Goal: Task Accomplishment & Management: Use online tool/utility

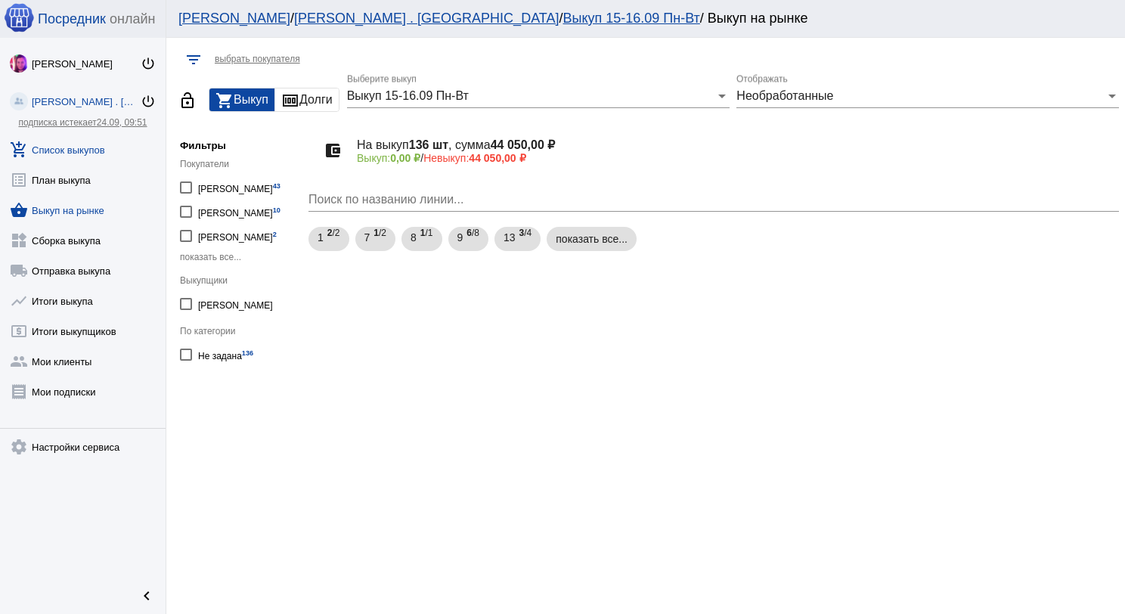
click at [91, 152] on link "add_shopping_cart Список выкупов" at bounding box center [83, 147] width 166 height 30
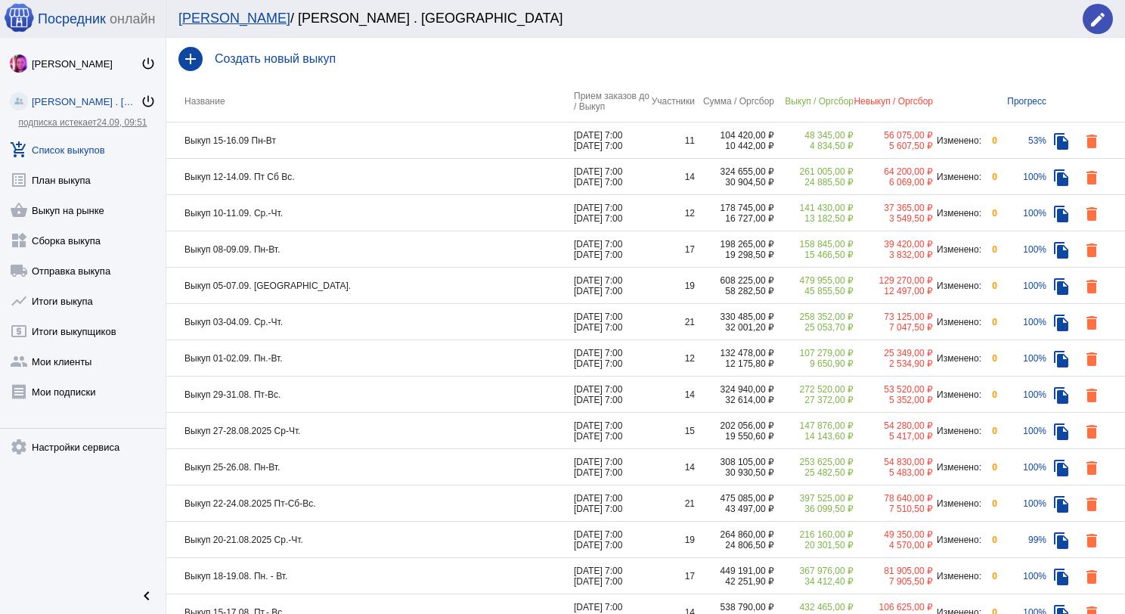
click at [368, 133] on td "Выкуп 15-16.09 Пн-Вт" at bounding box center [370, 141] width 408 height 36
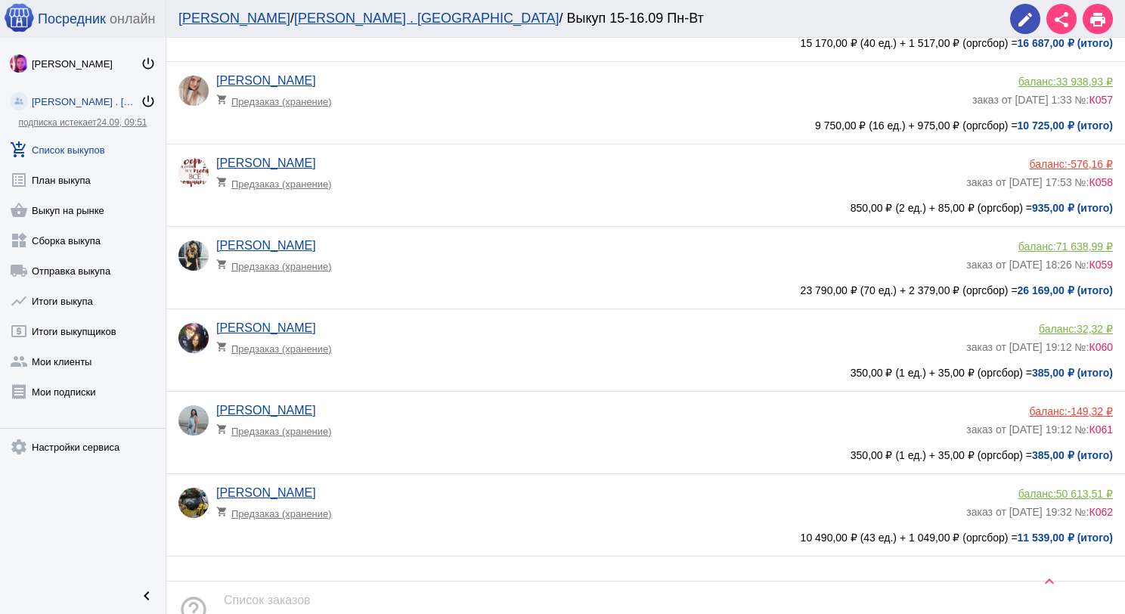
scroll to position [566, 0]
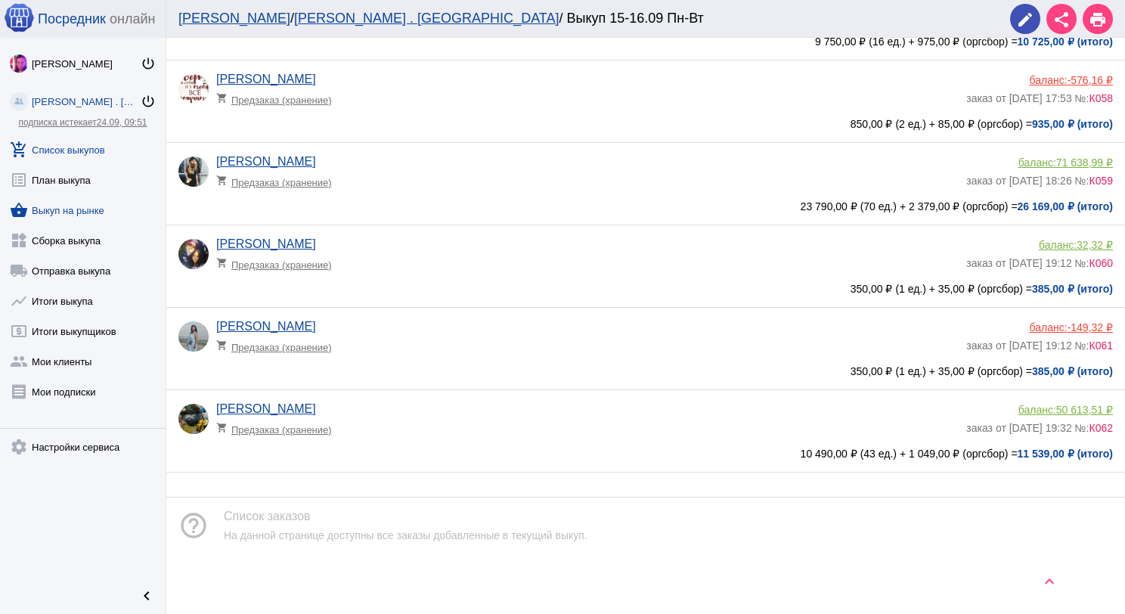
click at [94, 209] on link "shopping_basket Выкуп на рынке" at bounding box center [83, 207] width 166 height 30
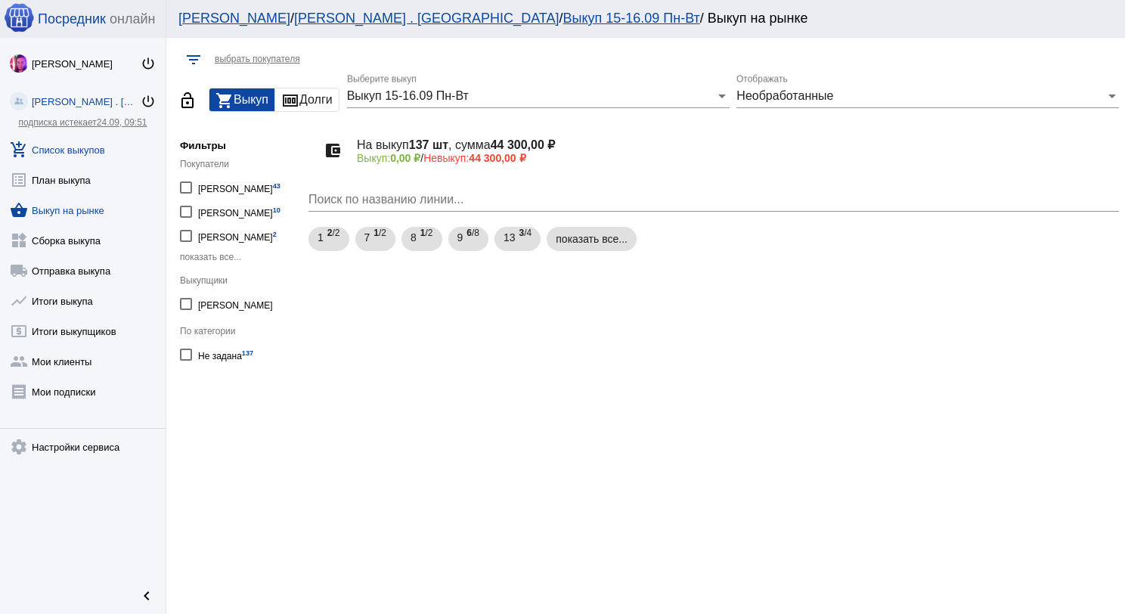
click at [94, 157] on link "add_shopping_cart Список выкупов" at bounding box center [83, 147] width 166 height 30
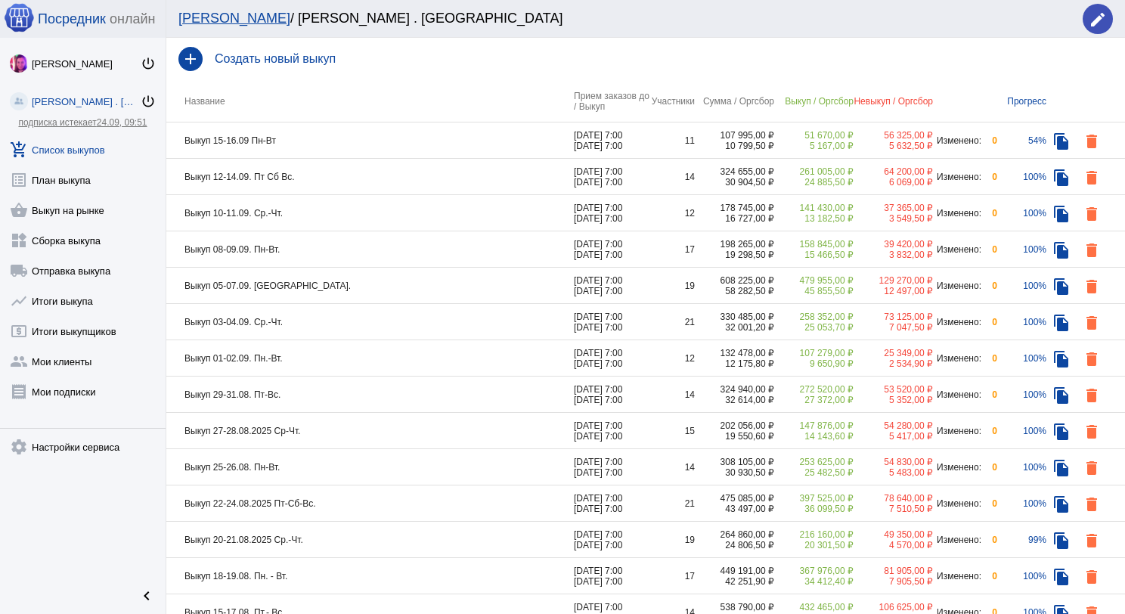
click at [343, 184] on td "Выкуп 12-14.09. Пт Сб Вс." at bounding box center [370, 177] width 408 height 36
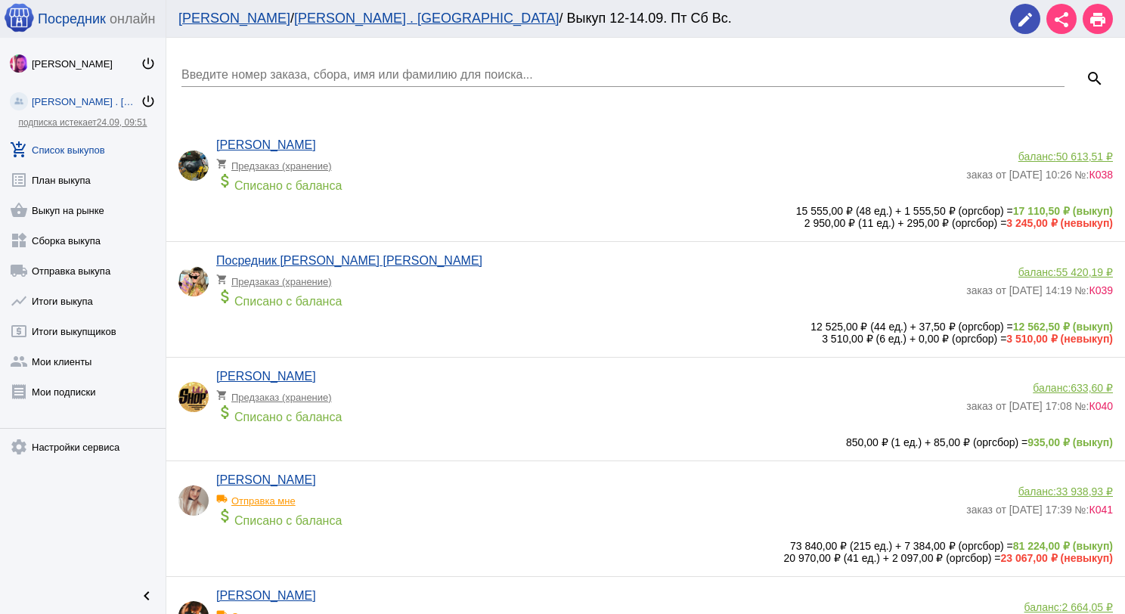
click at [327, 78] on input "Введите номер заказа, сбора, имя или фамилию для поиска..." at bounding box center [622, 75] width 883 height 14
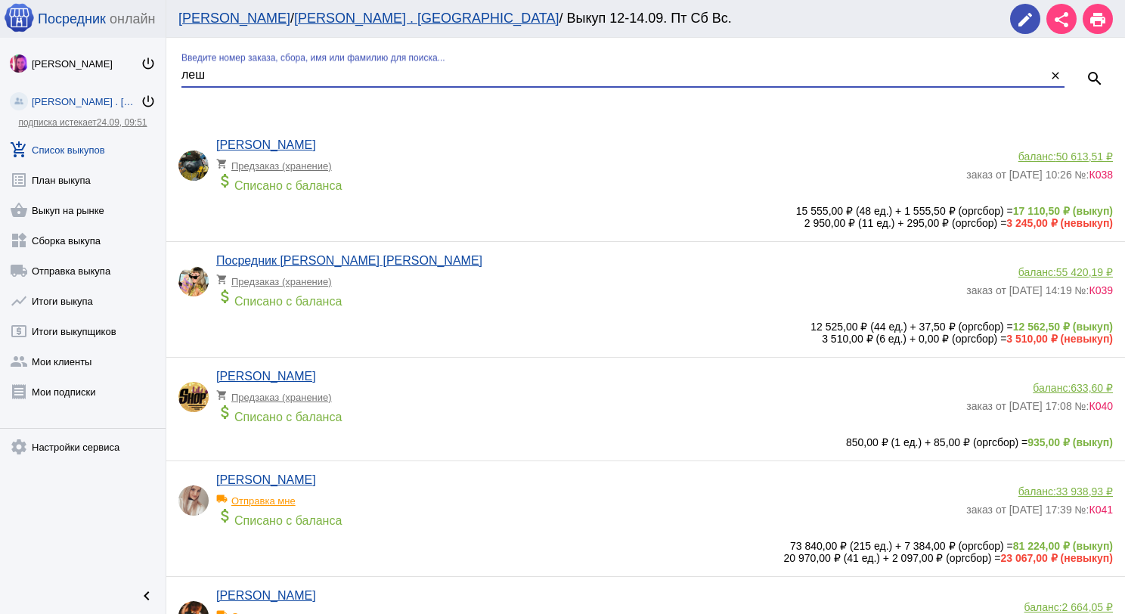
type input "леш"
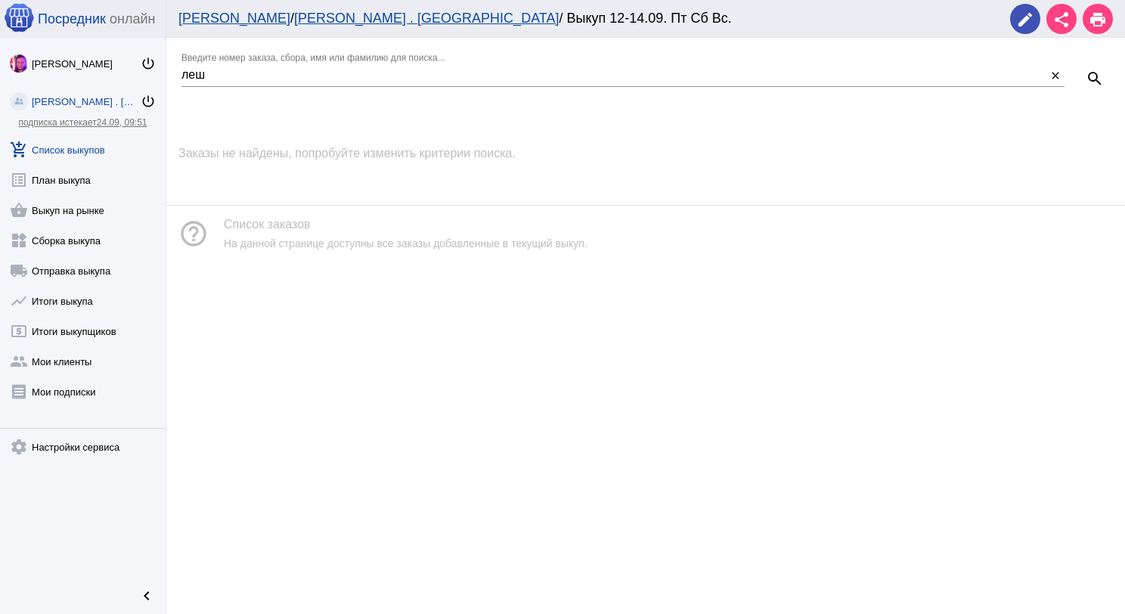
click at [97, 148] on link "add_shopping_cart Список выкупов" at bounding box center [83, 147] width 166 height 30
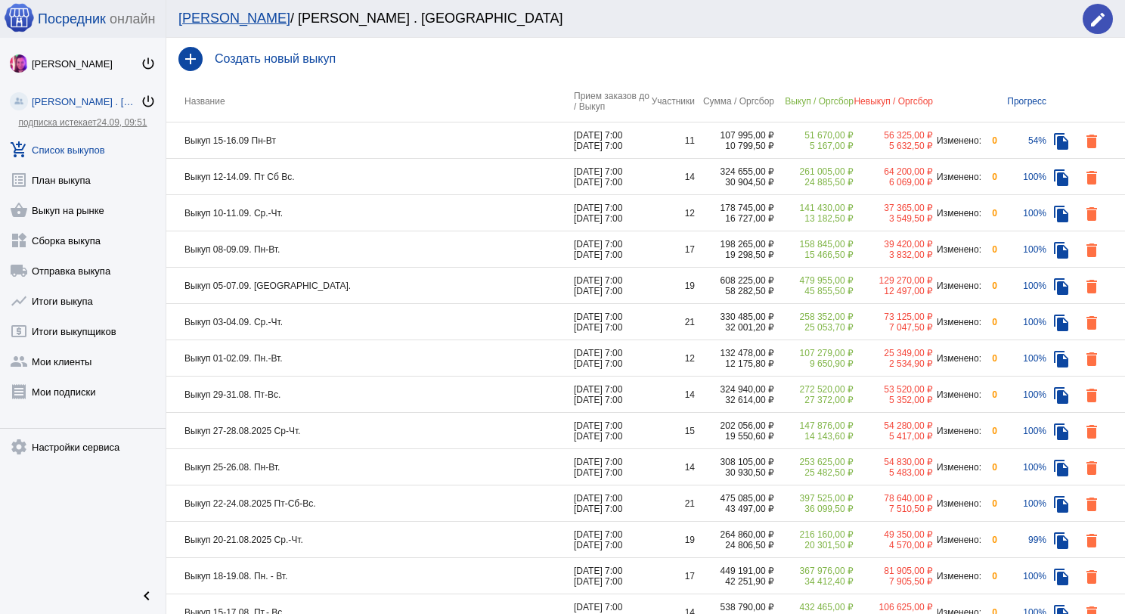
click at [346, 209] on td "Выкуп 10-11.09. Ср.-Чт." at bounding box center [370, 213] width 408 height 36
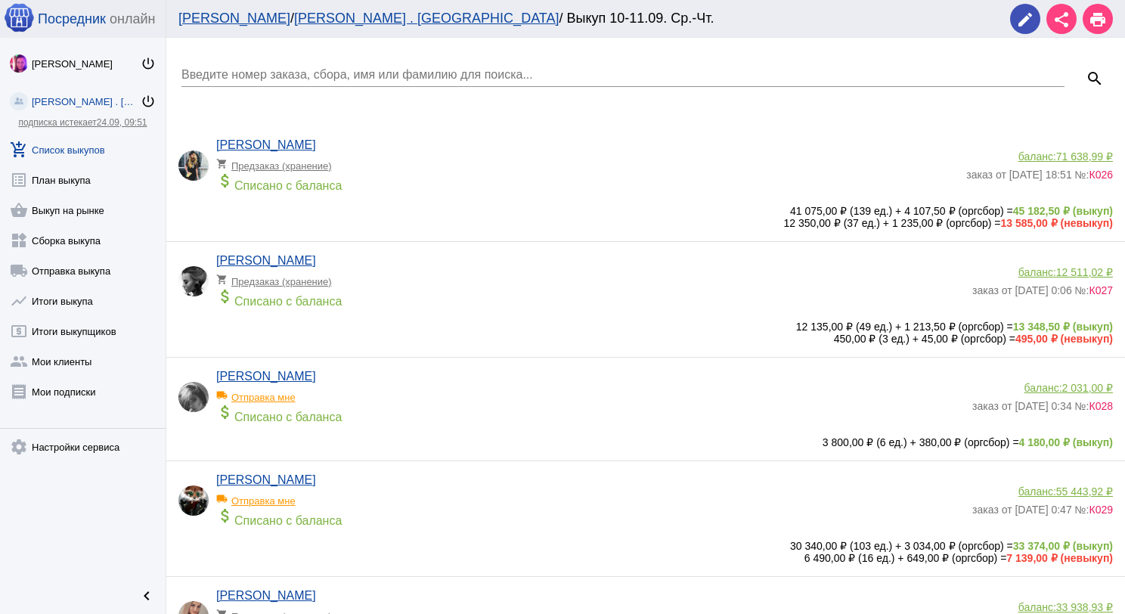
click at [282, 399] on div "local_shipping Отправка мне" at bounding box center [278, 393] width 125 height 20
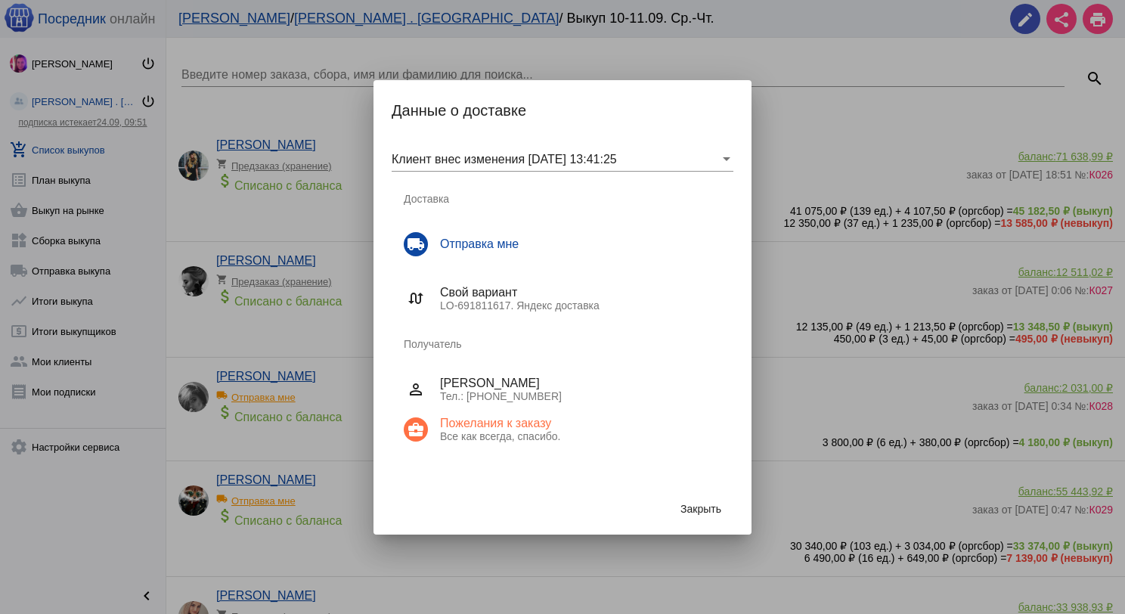
click at [703, 501] on button "Закрыть" at bounding box center [700, 508] width 65 height 27
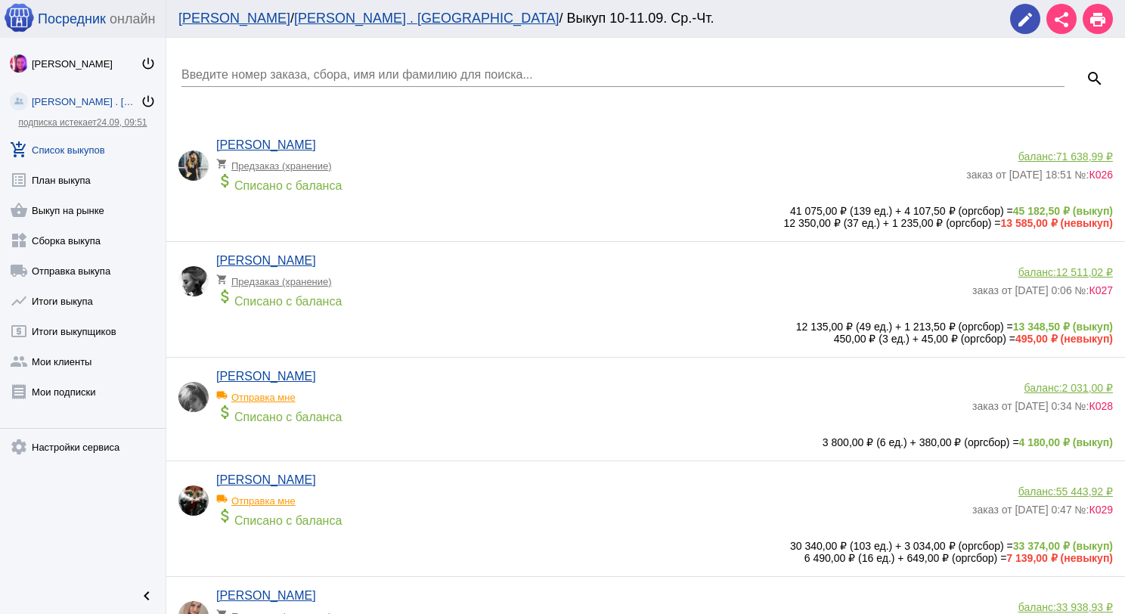
click at [294, 380] on link "Юлия Лешина" at bounding box center [266, 376] width 100 height 13
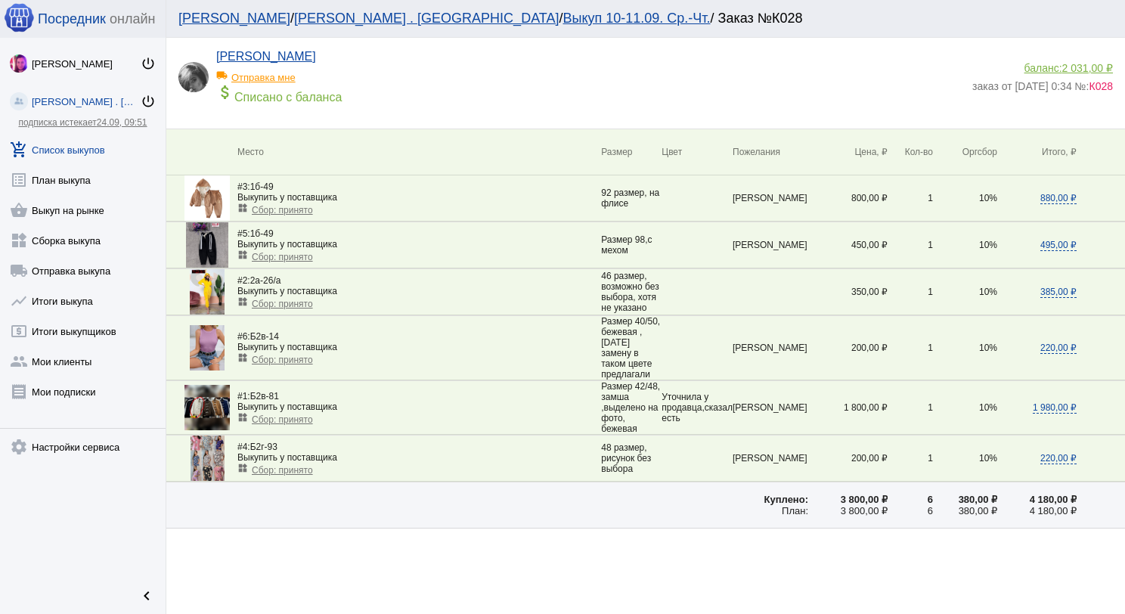
click at [74, 145] on link "add_shopping_cart Список выкупов" at bounding box center [83, 147] width 166 height 30
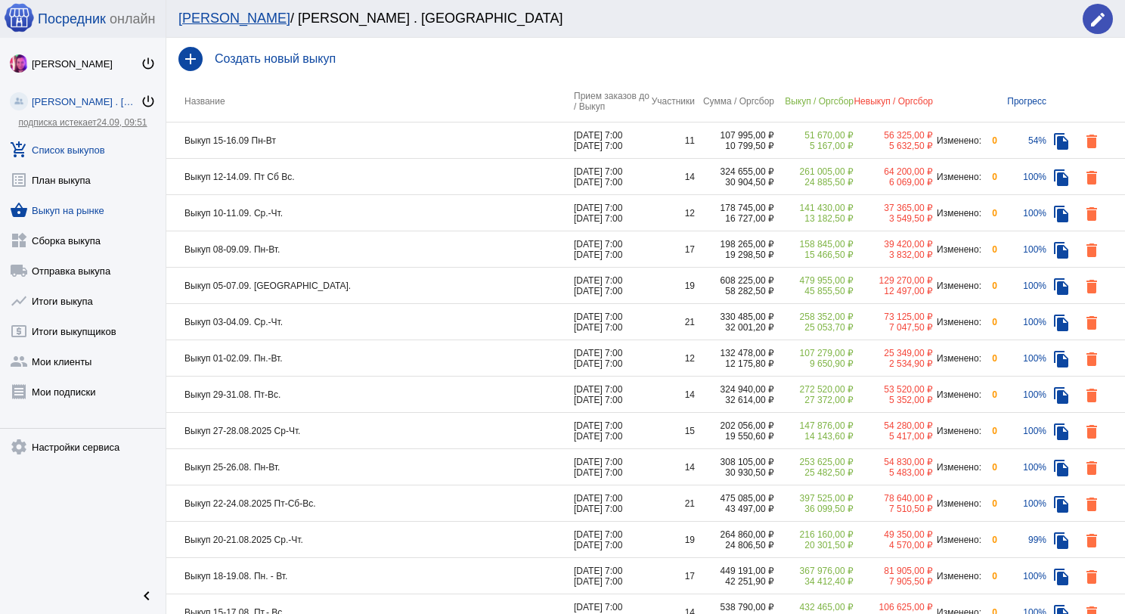
click at [97, 206] on link "shopping_basket Выкуп на рынке" at bounding box center [83, 207] width 166 height 30
